Goal: Task Accomplishment & Management: Complete application form

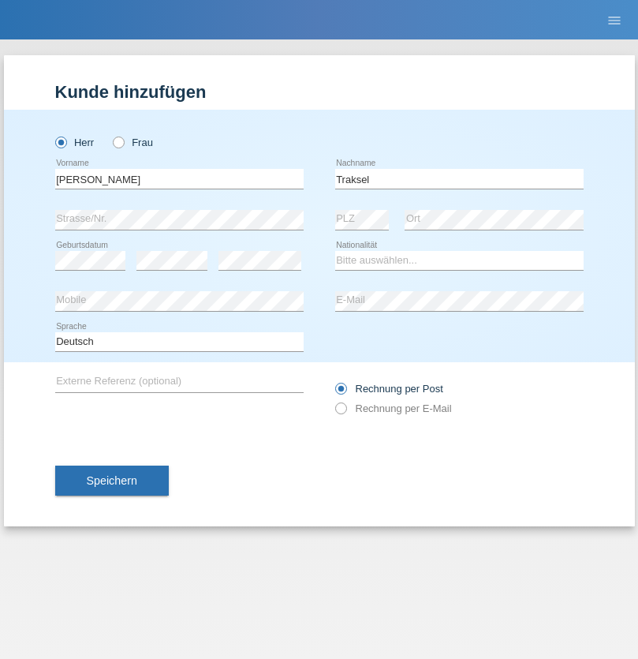
type input "Traksel"
select select "DE"
select select "C"
select select "01"
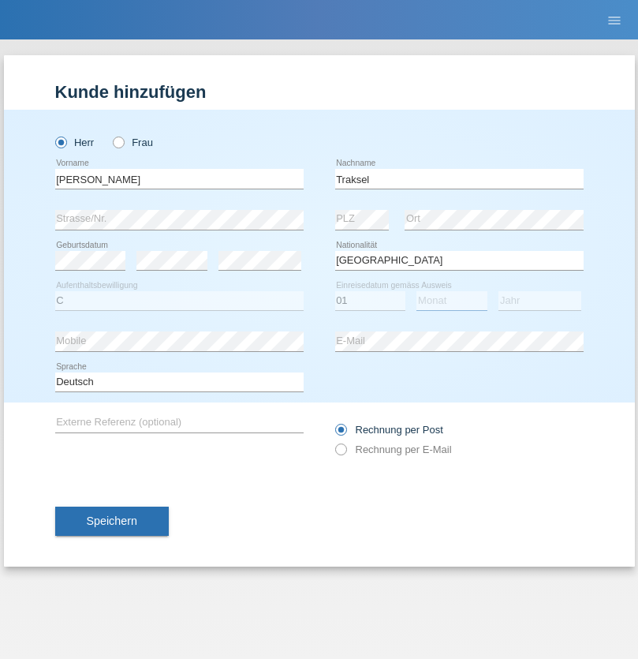
select select "07"
select select "2008"
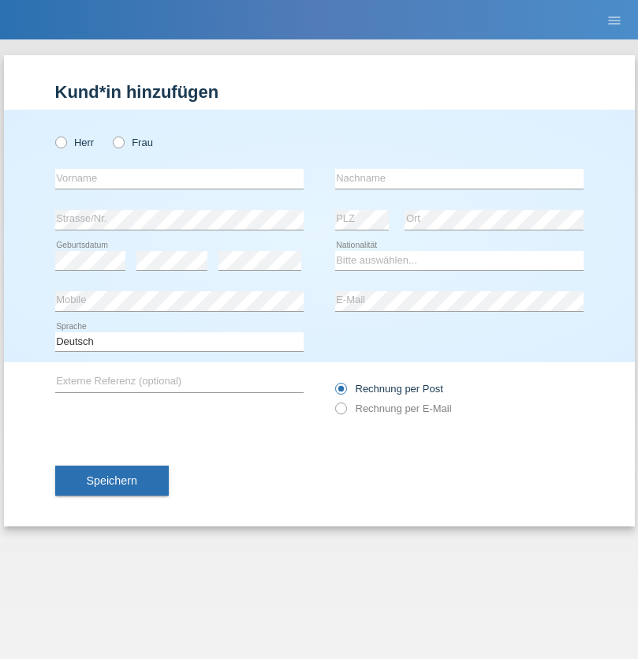
radio input "true"
click at [179, 178] on input "text" at bounding box center [179, 179] width 248 height 20
type input "Vedrana"
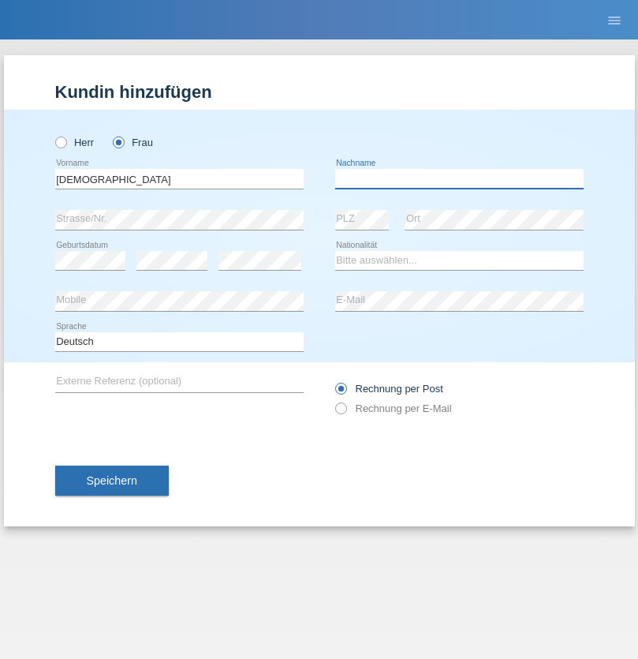
click at [459, 178] on input "text" at bounding box center [459, 179] width 248 height 20
type input "Cimbaljević"
select select "HR"
select select "C"
select select "12"
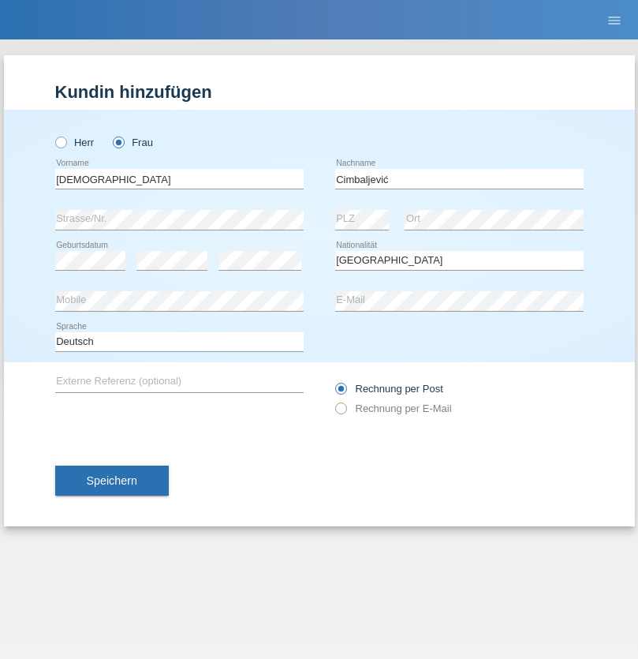
select select "08"
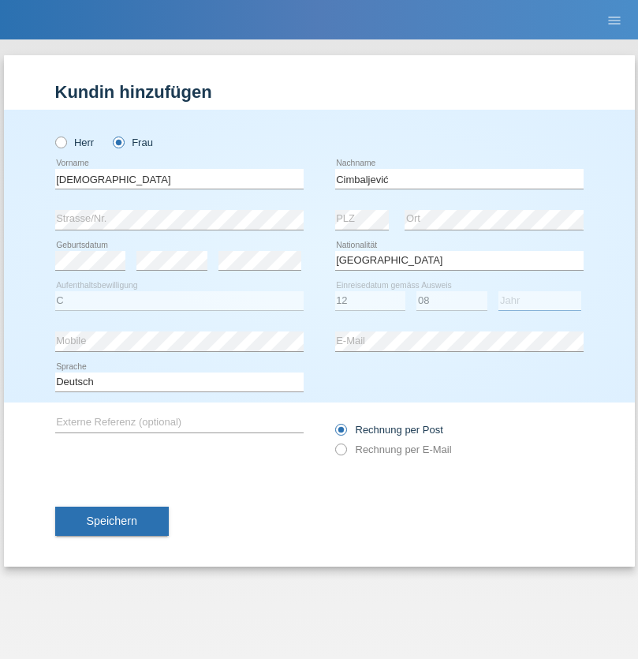
select select "2021"
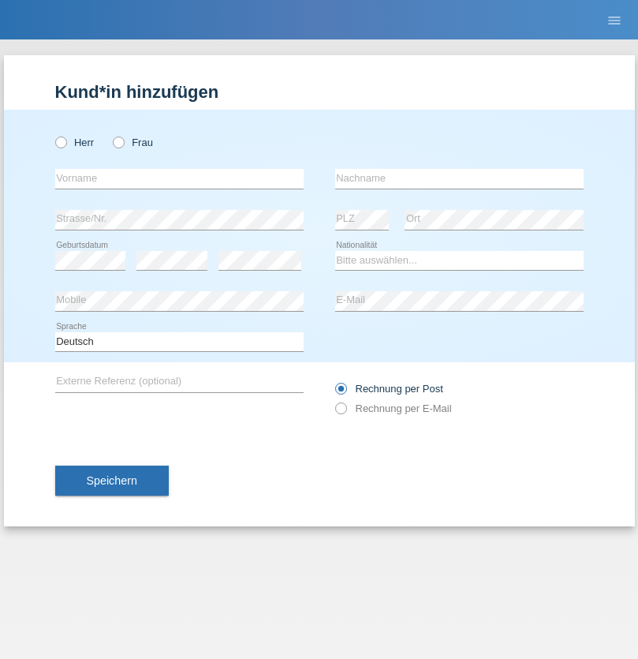
radio input "true"
click at [179, 178] on input "text" at bounding box center [179, 179] width 248 height 20
type input "Batsche"
click at [459, 178] on input "text" at bounding box center [459, 179] width 248 height 20
type input "Arifoska"
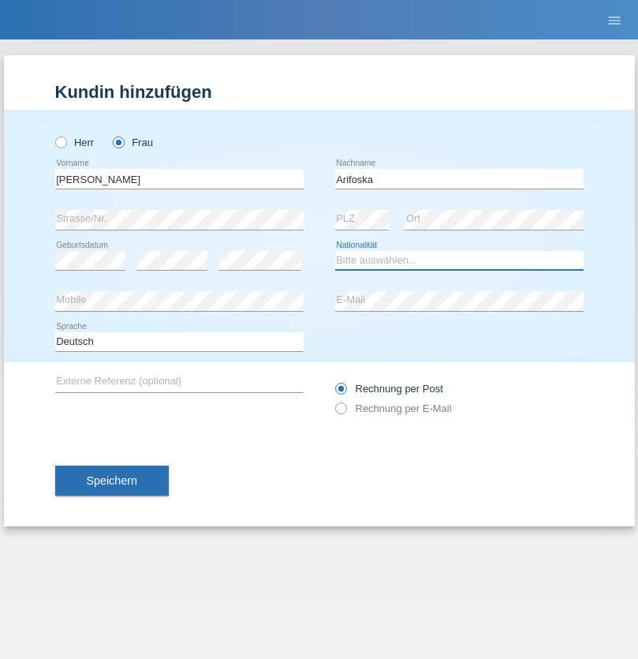
select select "CH"
radio input "true"
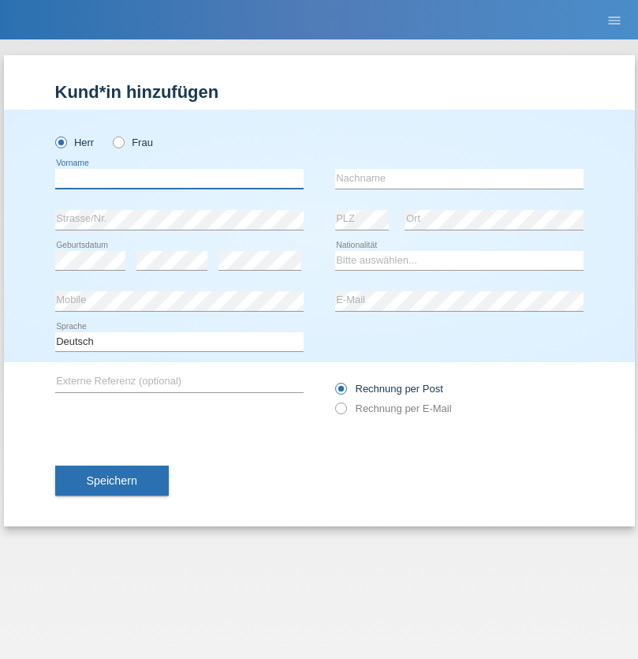
click at [179, 178] on input "text" at bounding box center [179, 179] width 248 height 20
type input "Emre"
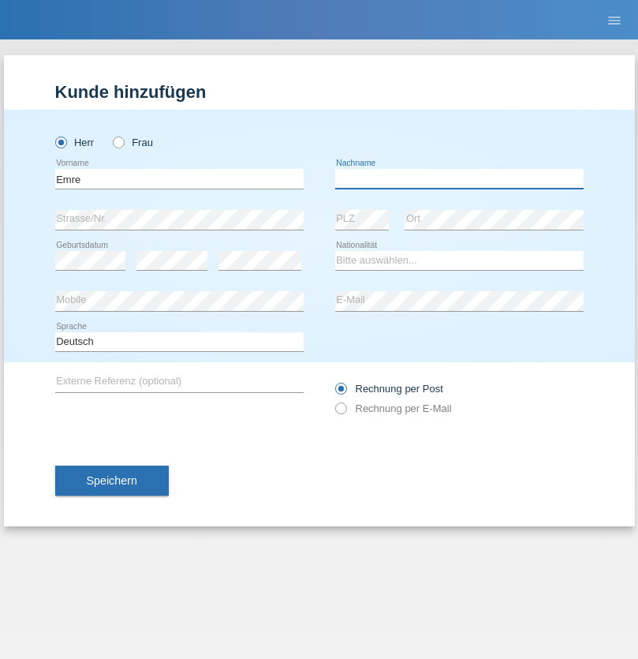
click at [459, 178] on input "text" at bounding box center [459, 179] width 248 height 20
type input "Uzun"
select select "CH"
